Goal: Information Seeking & Learning: Learn about a topic

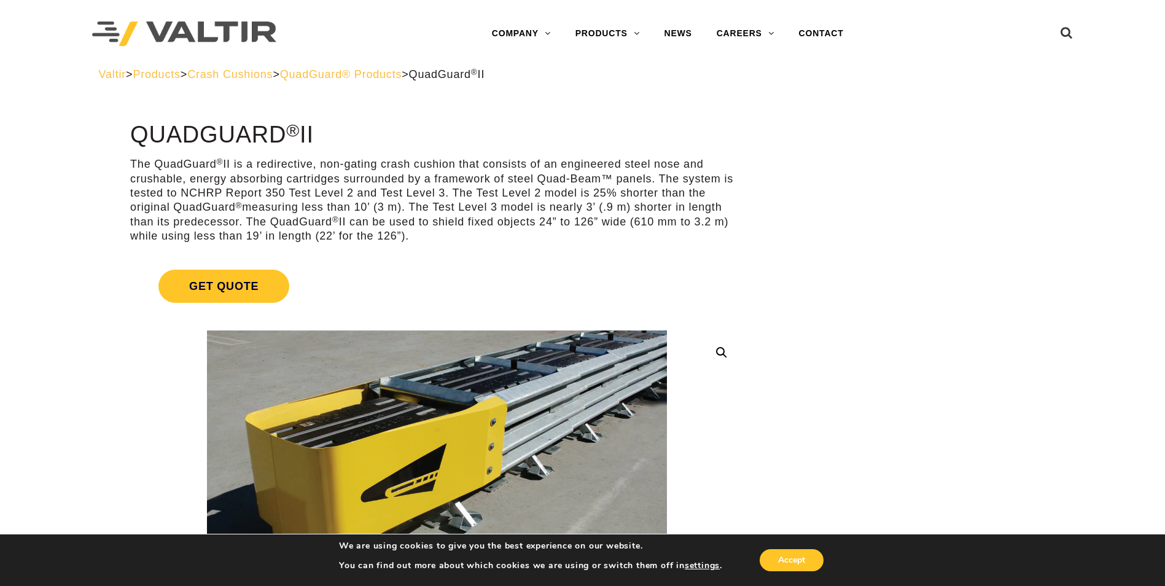
click at [257, 81] on div "Valtir > Products > Crash Cushions > QuadGuard® Products > QuadGuard ® II" at bounding box center [583, 75] width 968 height 14
click at [259, 79] on span "Crash Cushions" at bounding box center [229, 74] width 85 height 12
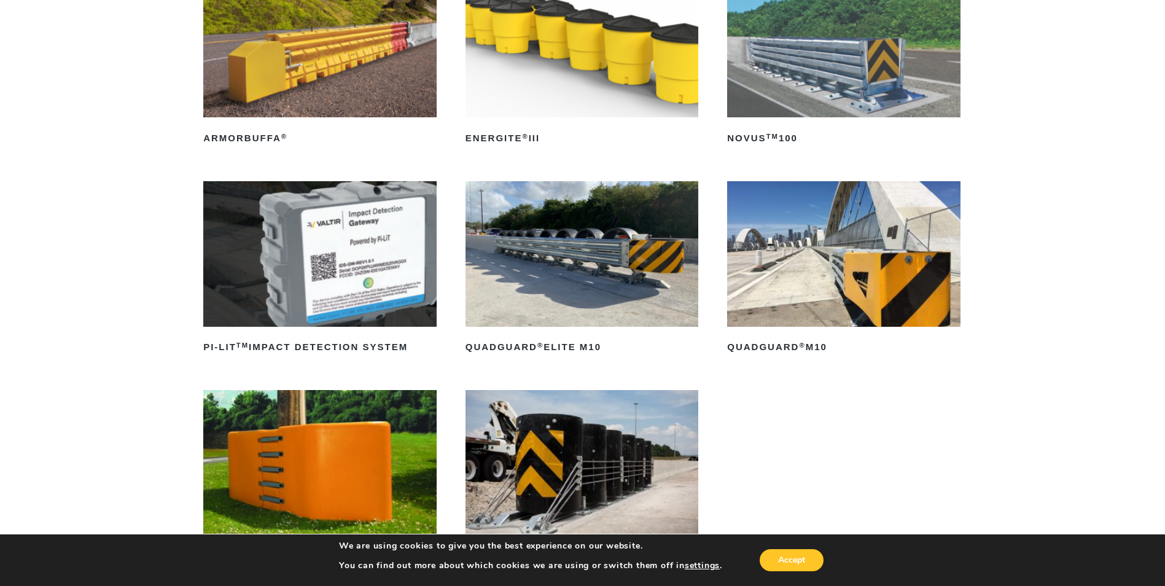
scroll to position [184, 0]
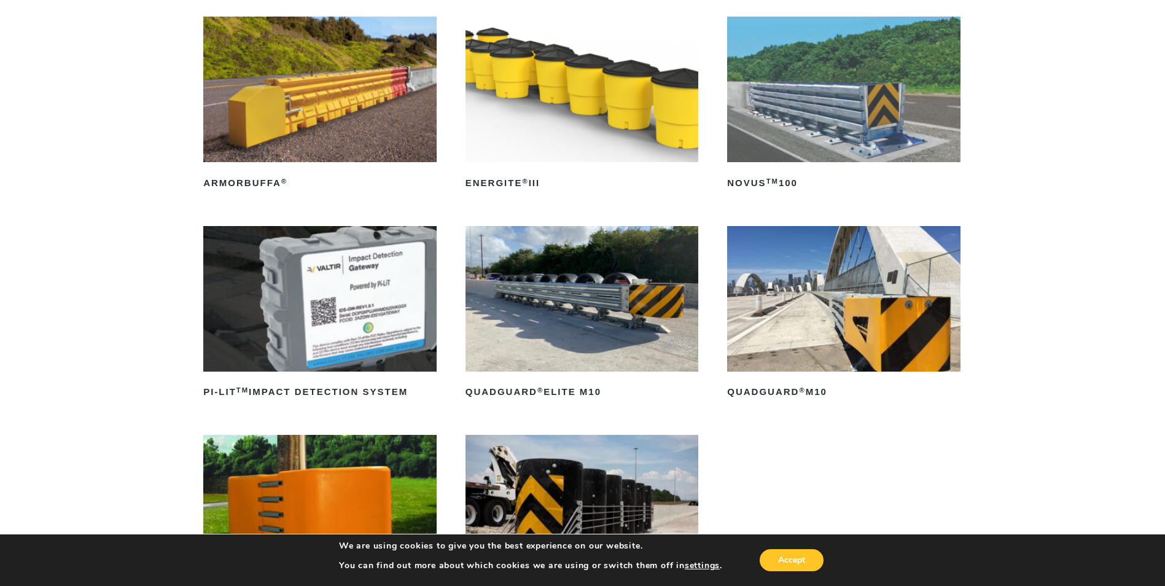
click at [564, 330] on img at bounding box center [581, 299] width 233 height 146
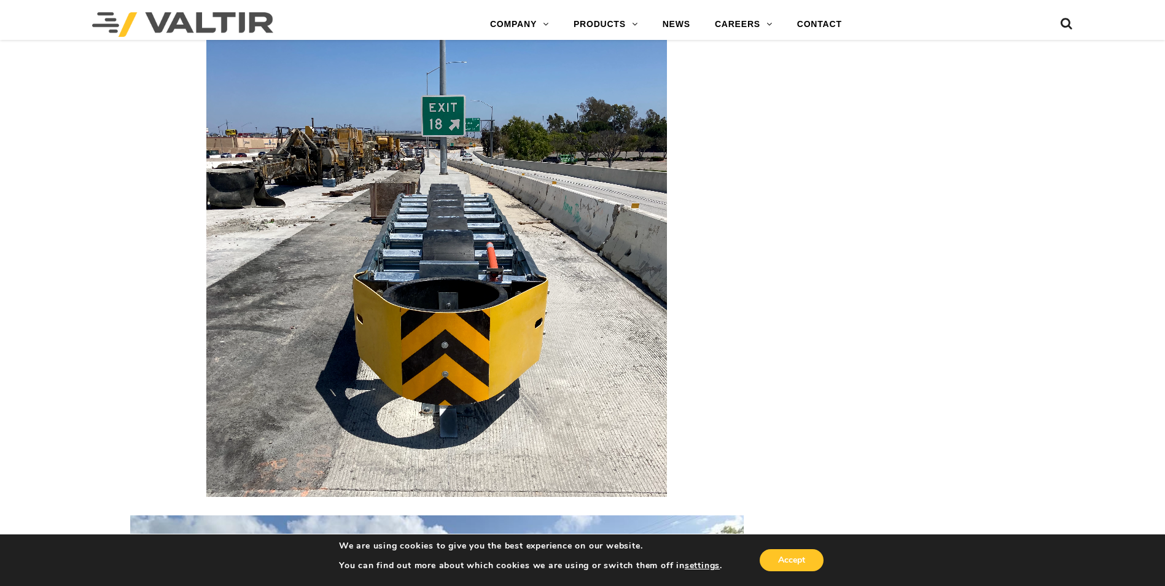
scroll to position [2456, 0]
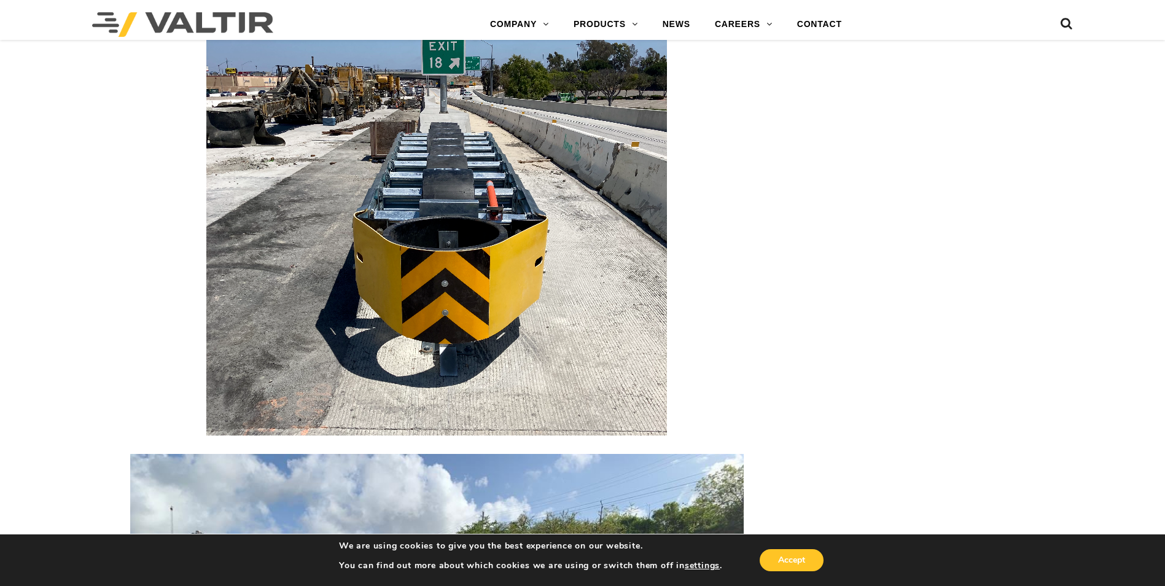
drag, startPoint x: 612, startPoint y: 288, endPoint x: 902, endPoint y: 269, distance: 290.4
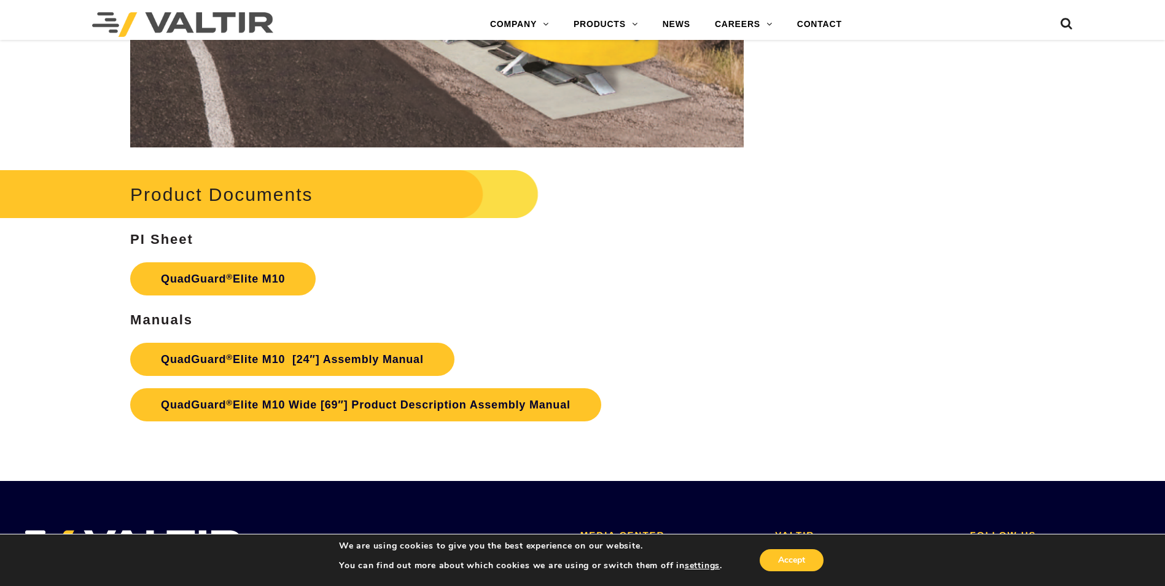
scroll to position [6508, 0]
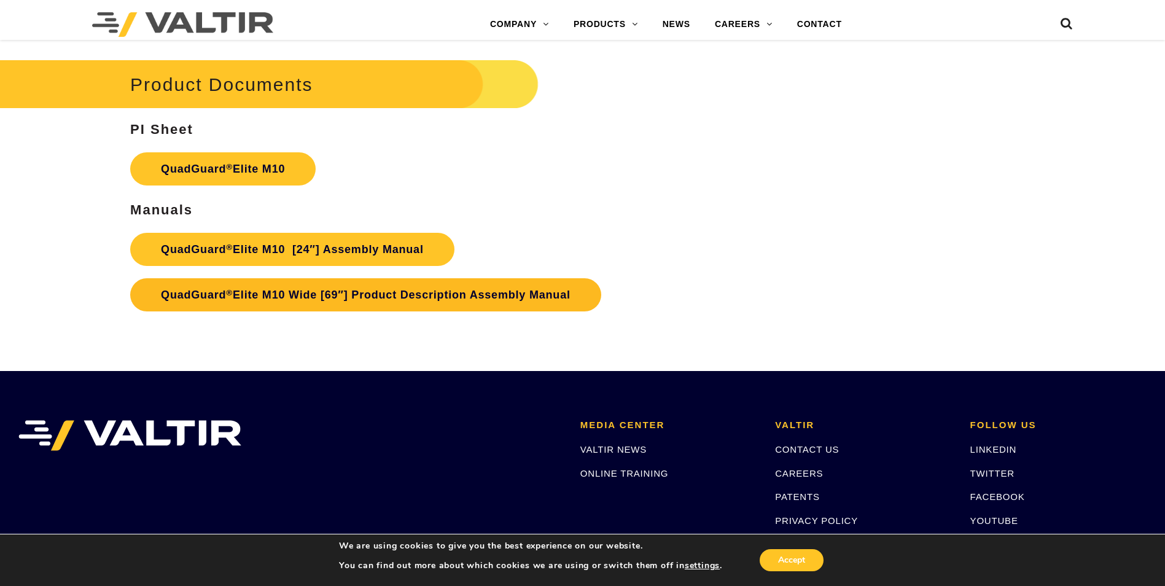
click at [358, 284] on link "QuadGuard ® Elite M10 Wide [69″] Product Description Assembly Manual" at bounding box center [365, 294] width 471 height 33
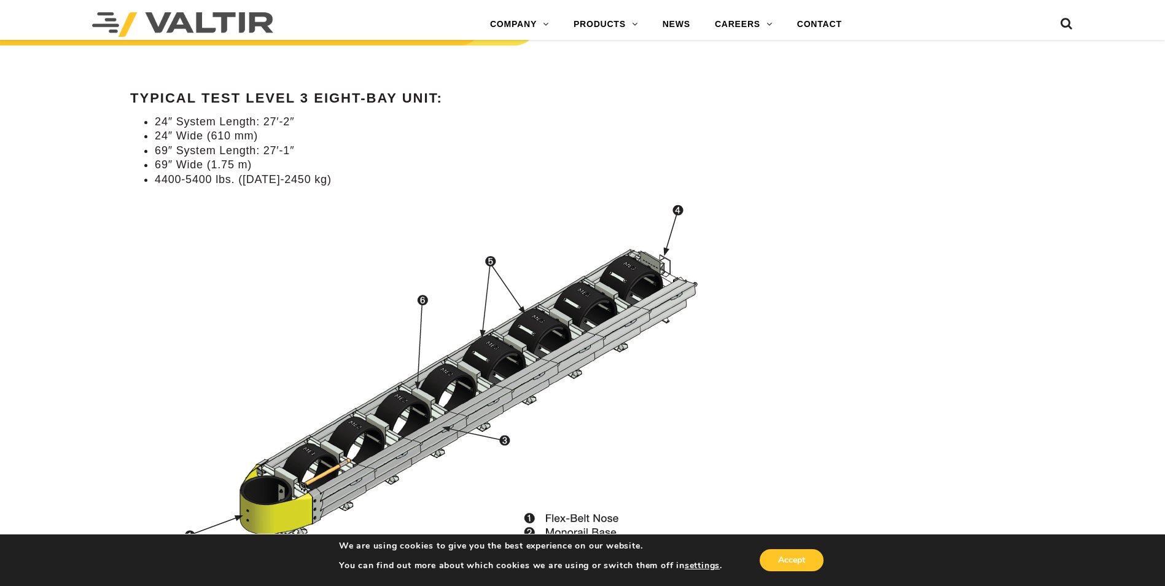
scroll to position [1167, 0]
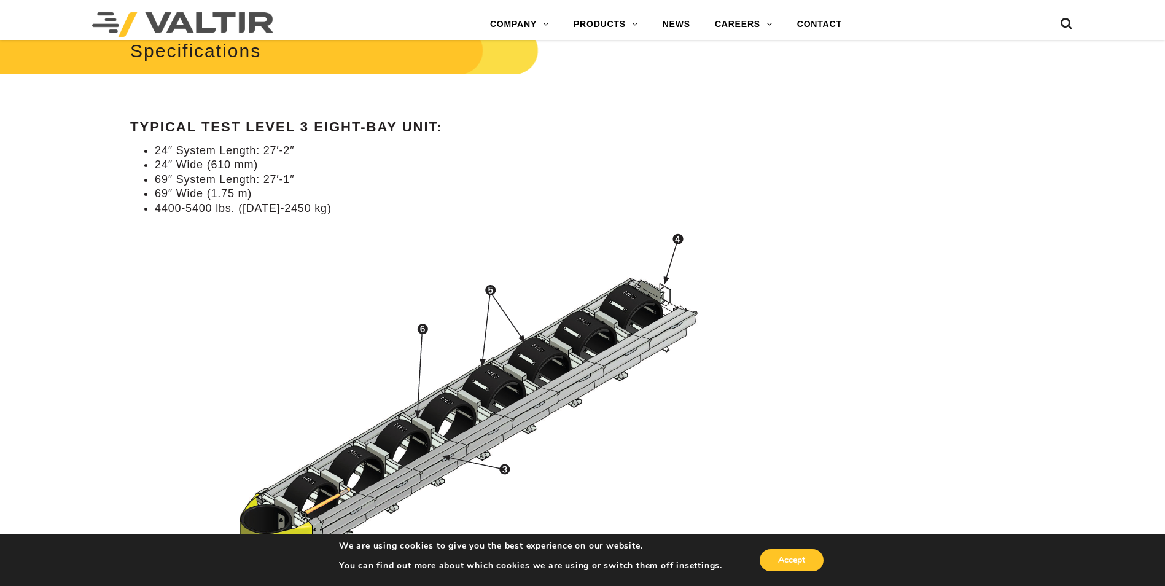
drag, startPoint x: 250, startPoint y: 195, endPoint x: 142, endPoint y: 202, distance: 108.3
click at [142, 202] on ul "24″ System Length: 27′-2″ 24″ Wide (610 mm) 69″ System Length: 27′-1″ 69″ Wide …" at bounding box center [436, 180] width 613 height 72
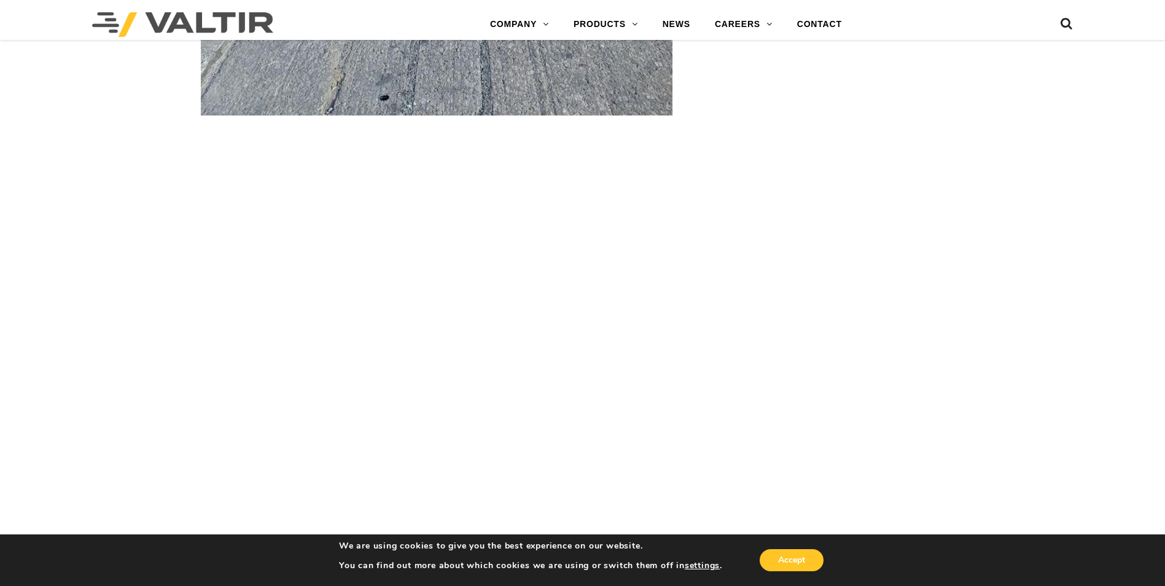
scroll to position [4237, 0]
